Goal: Contribute content

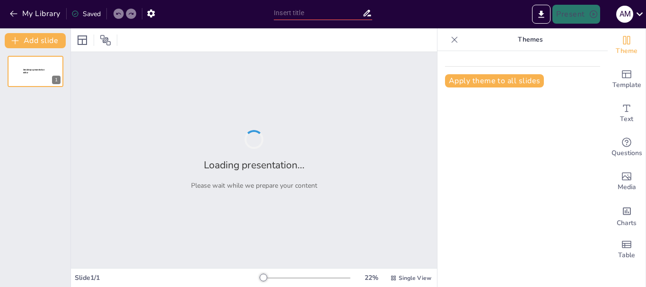
type input "Presentación proceso de Taller"
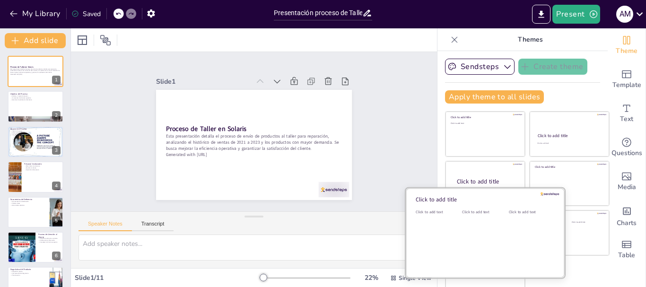
scroll to position [18, 0]
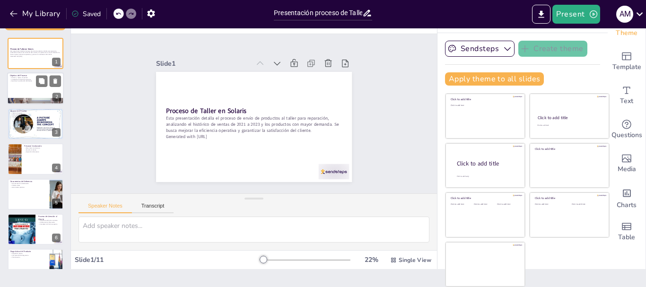
click at [43, 93] on div at bounding box center [35, 89] width 57 height 32
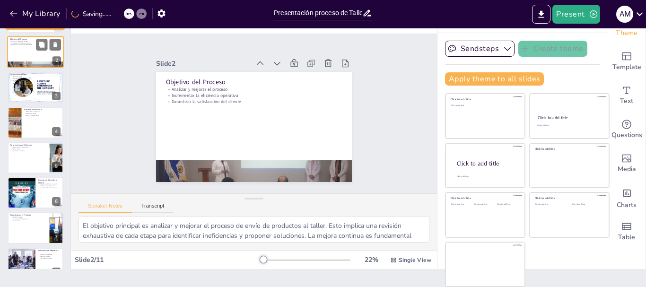
scroll to position [38, 0]
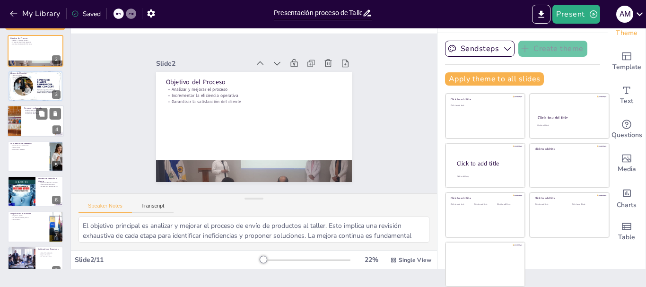
click at [40, 121] on div at bounding box center [35, 121] width 57 height 32
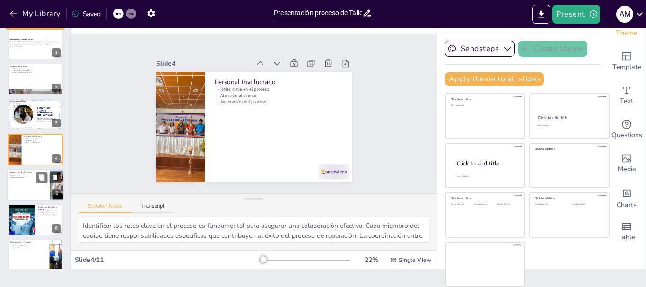
click at [29, 178] on p "Herramientas prácticas" at bounding box center [28, 177] width 37 height 2
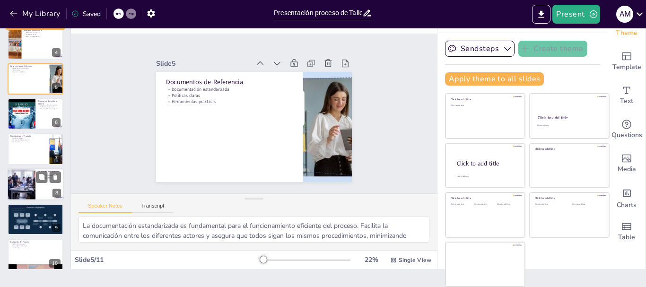
click at [27, 190] on div at bounding box center [21, 184] width 48 height 32
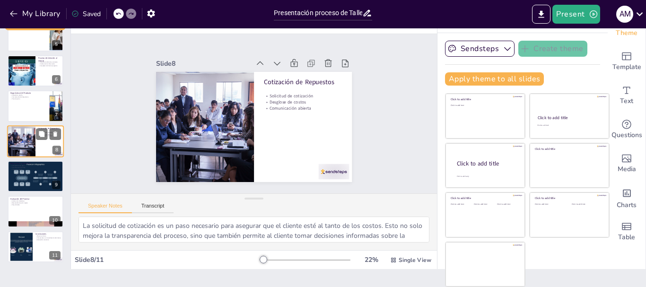
scroll to position [159, 0]
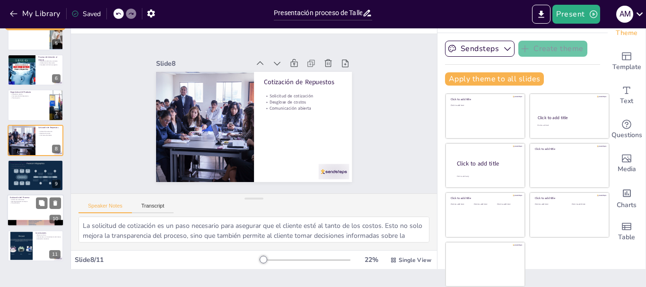
click at [27, 211] on div at bounding box center [35, 211] width 57 height 32
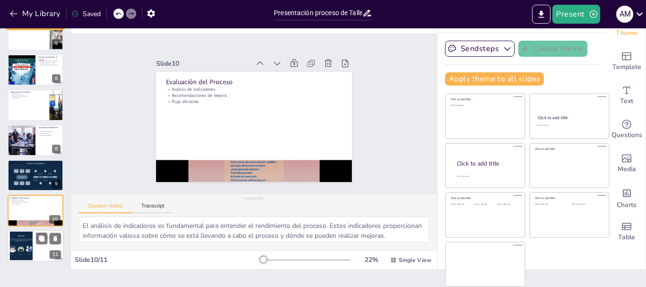
click at [31, 248] on div at bounding box center [21, 245] width 51 height 29
type textarea "La mejora continua es un principio fundamental en cualquier organización. Imple…"
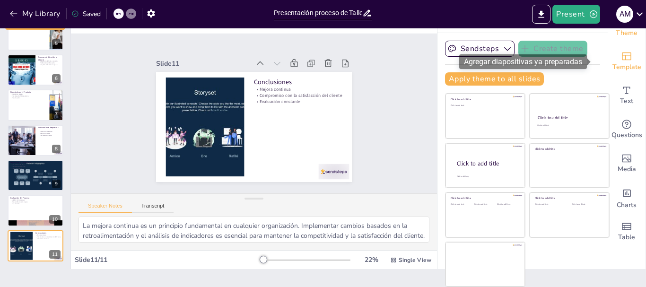
click at [621, 54] on icon "Add ready made slides" at bounding box center [626, 56] width 11 height 11
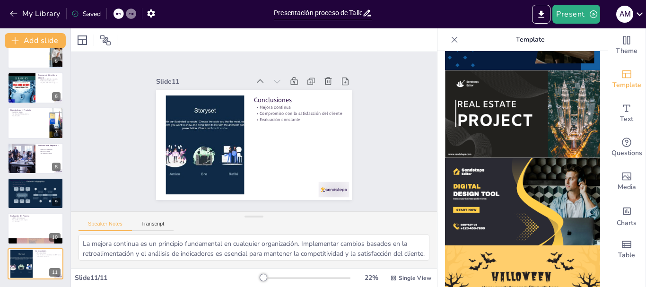
scroll to position [879, 0]
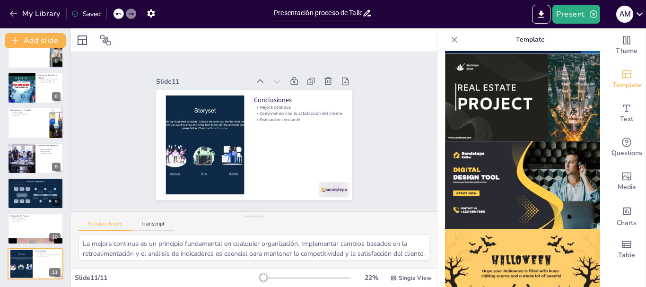
click at [511, 143] on img at bounding box center [522, 184] width 155 height 87
